Goal: Go to known website: Go to known website

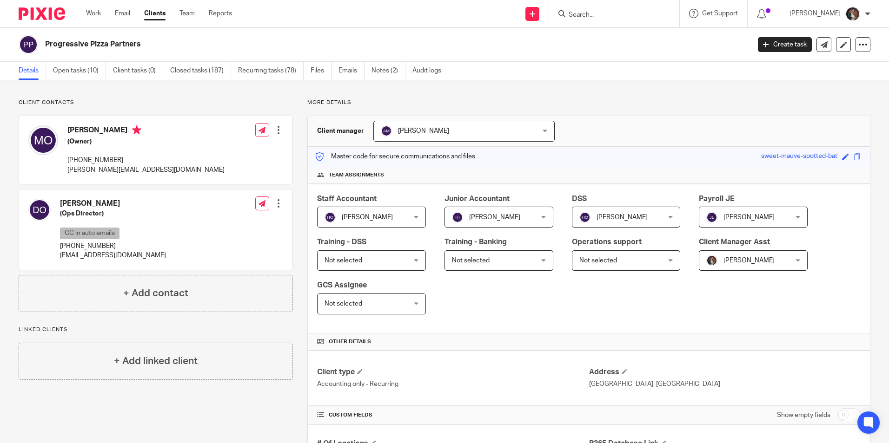
scroll to position [186, 0]
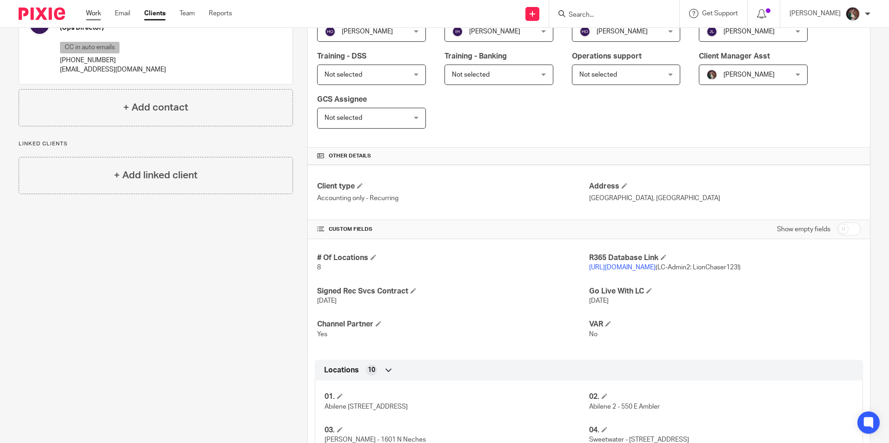
click at [97, 16] on link "Work" at bounding box center [93, 13] width 15 height 9
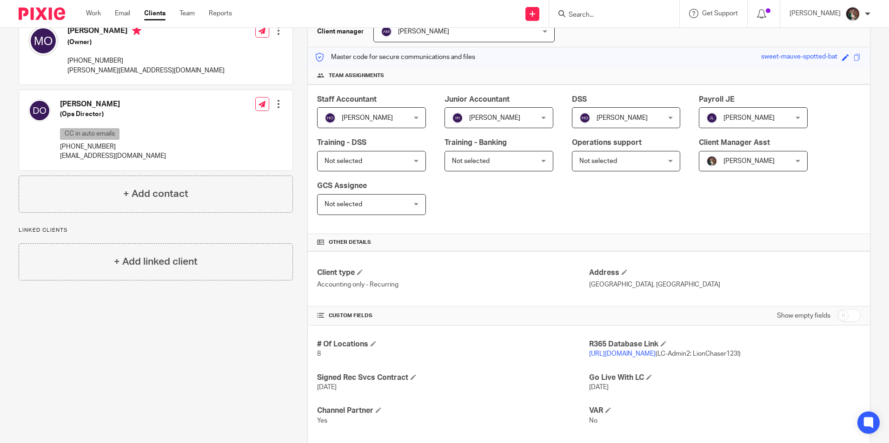
scroll to position [0, 0]
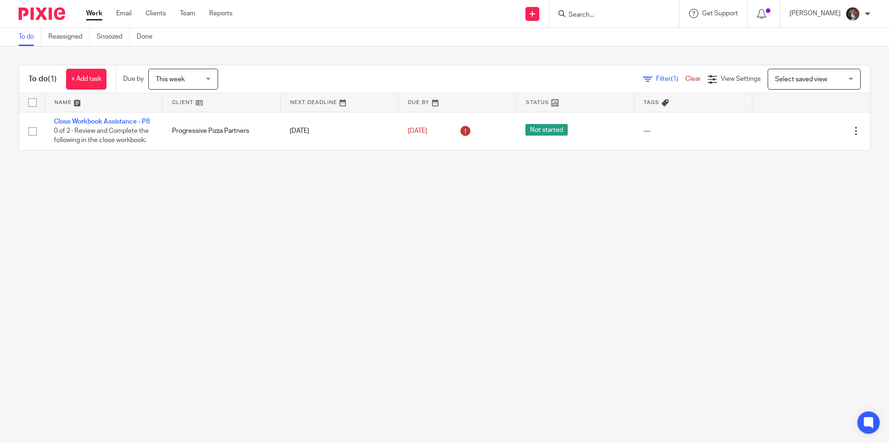
click at [612, 25] on div at bounding box center [614, 13] width 130 height 27
click at [615, 17] on input "Search" at bounding box center [610, 15] width 84 height 8
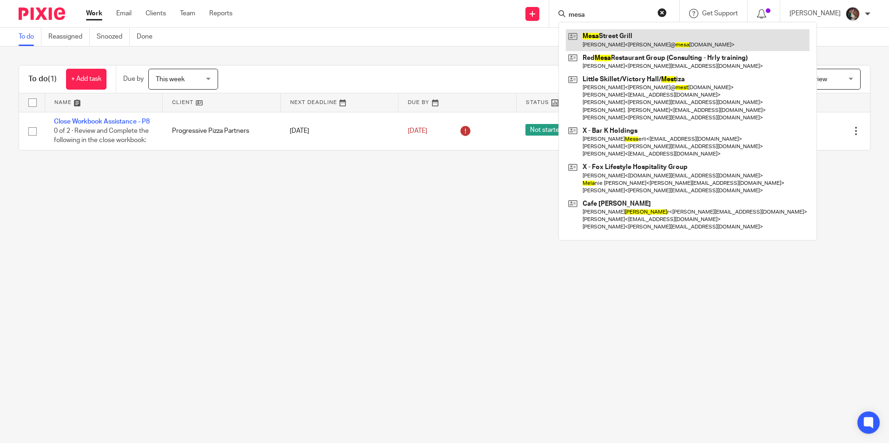
type input "mesa"
click at [611, 34] on link at bounding box center [688, 39] width 244 height 21
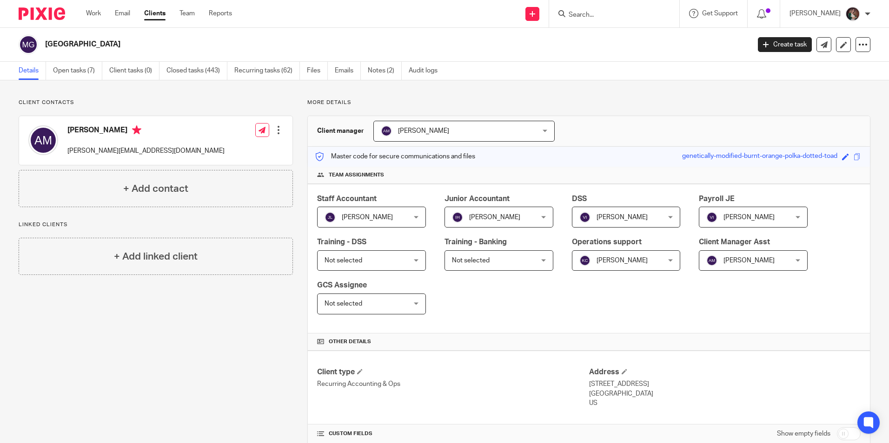
click at [609, 12] on input "Search" at bounding box center [610, 15] width 84 height 8
type input "progre"
click at [599, 59] on div "Progre ssive Pizza Partners [PERSON_NAME] < [EMAIL_ADDRESS][DOMAIN_NAME] > [PER…" at bounding box center [665, 44] width 214 height 44
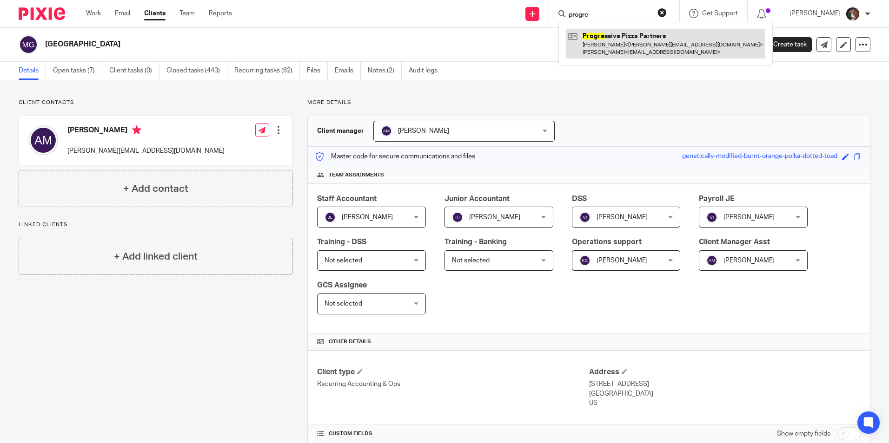
click at [618, 47] on link at bounding box center [665, 43] width 199 height 29
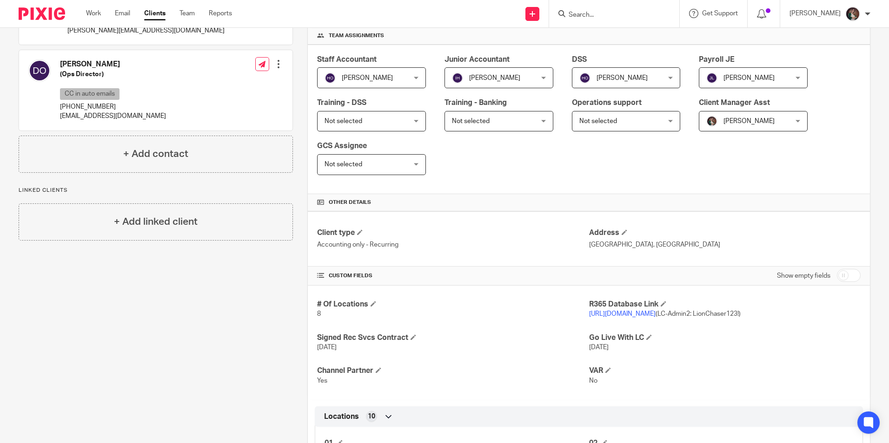
scroll to position [186, 0]
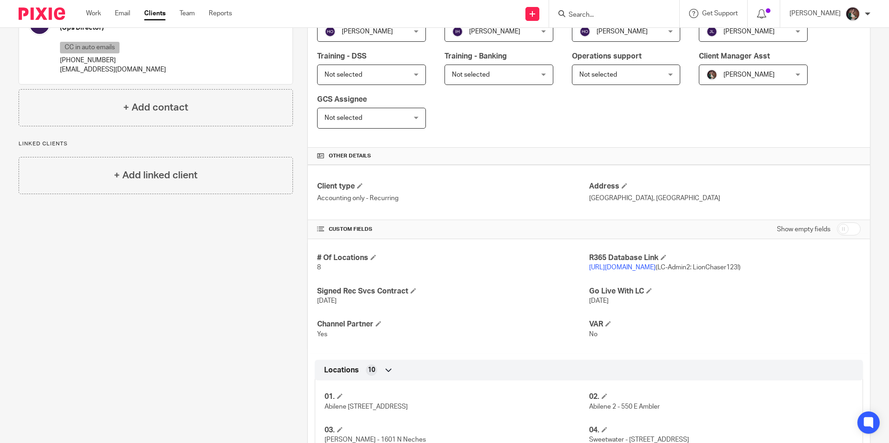
click at [622, 267] on link "https://pizzapartners.restaurant365.com/" at bounding box center [622, 268] width 66 height 7
